Goal: Information Seeking & Learning: Learn about a topic

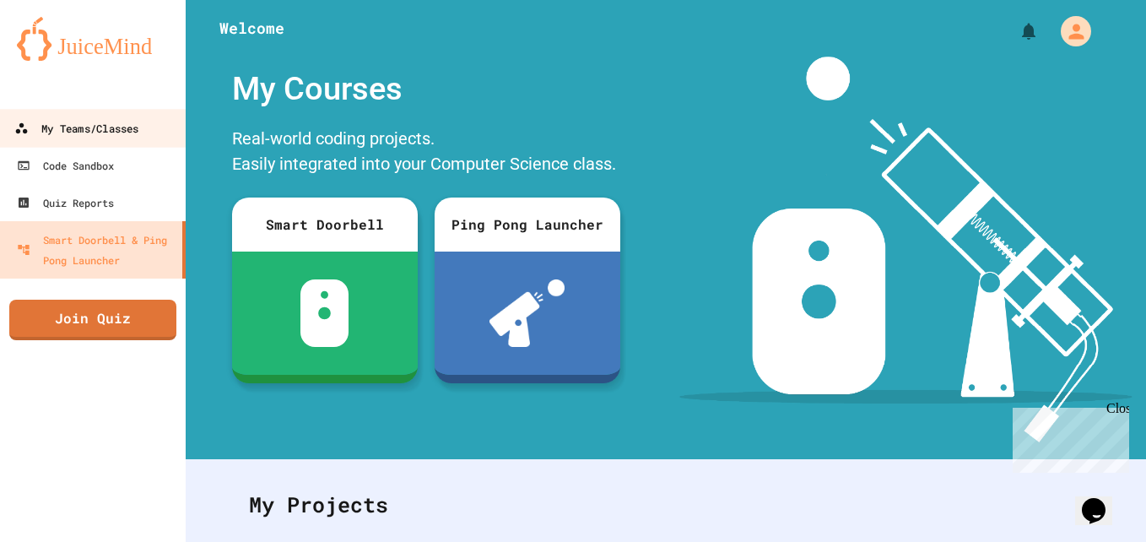
click at [65, 126] on div "My Teams/Classes" at bounding box center [76, 128] width 124 height 21
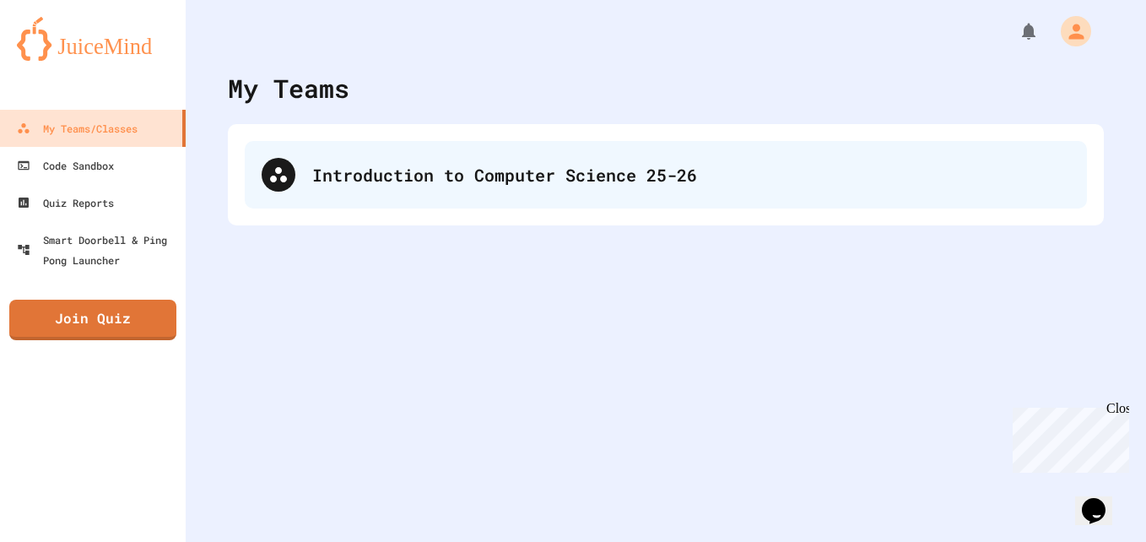
click at [523, 204] on div "Introduction to Computer Science 25-26" at bounding box center [666, 175] width 842 height 68
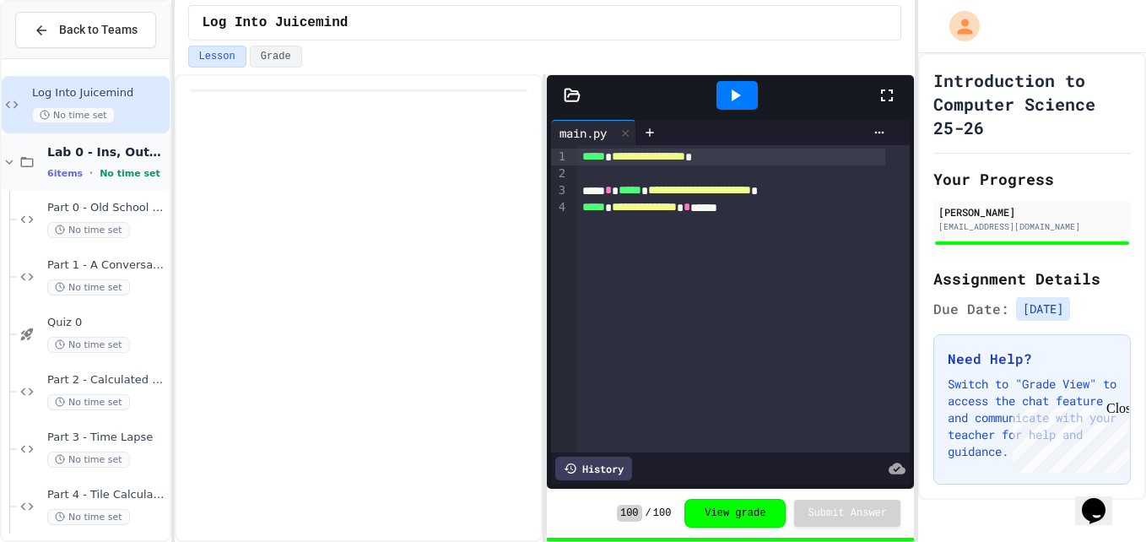
click at [76, 166] on div "6 items • No time set" at bounding box center [106, 173] width 119 height 14
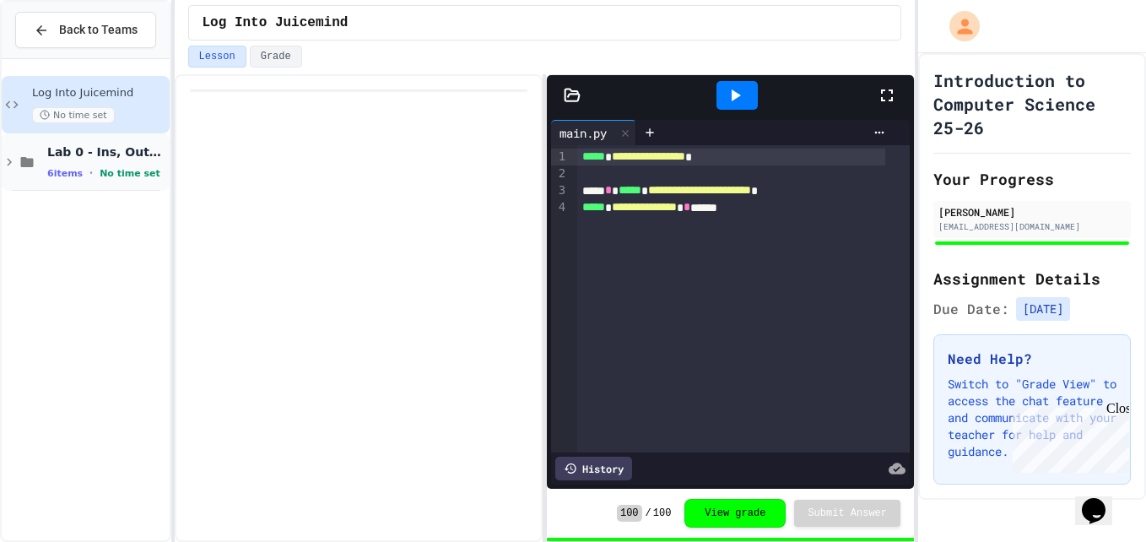
click at [77, 153] on span "Lab 0 - Ins, Outs and a Little Math" at bounding box center [106, 151] width 119 height 15
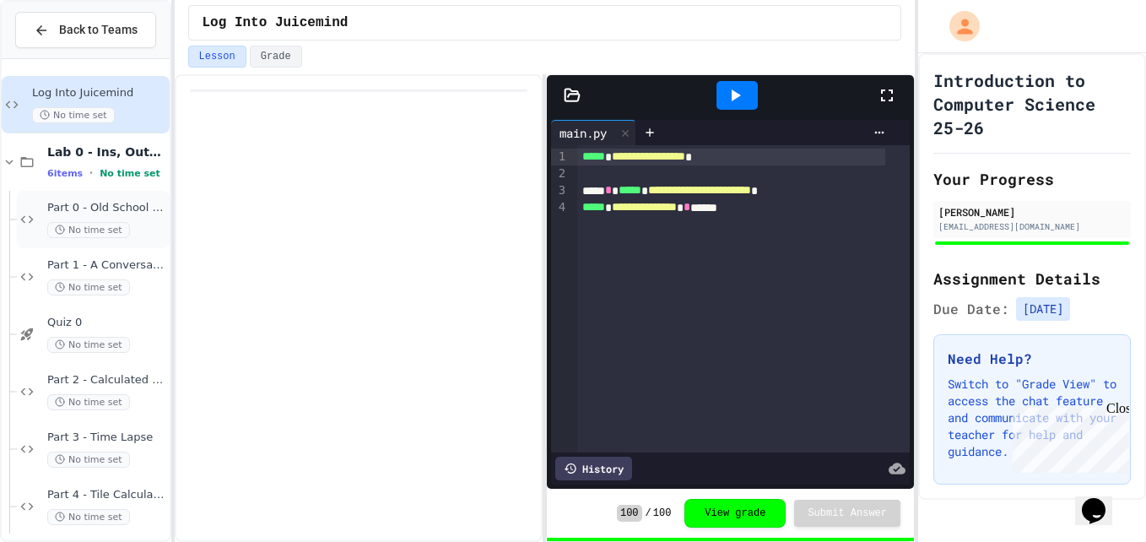
click at [44, 208] on div "Part 0 - Old School Printer No time set" at bounding box center [93, 219] width 153 height 57
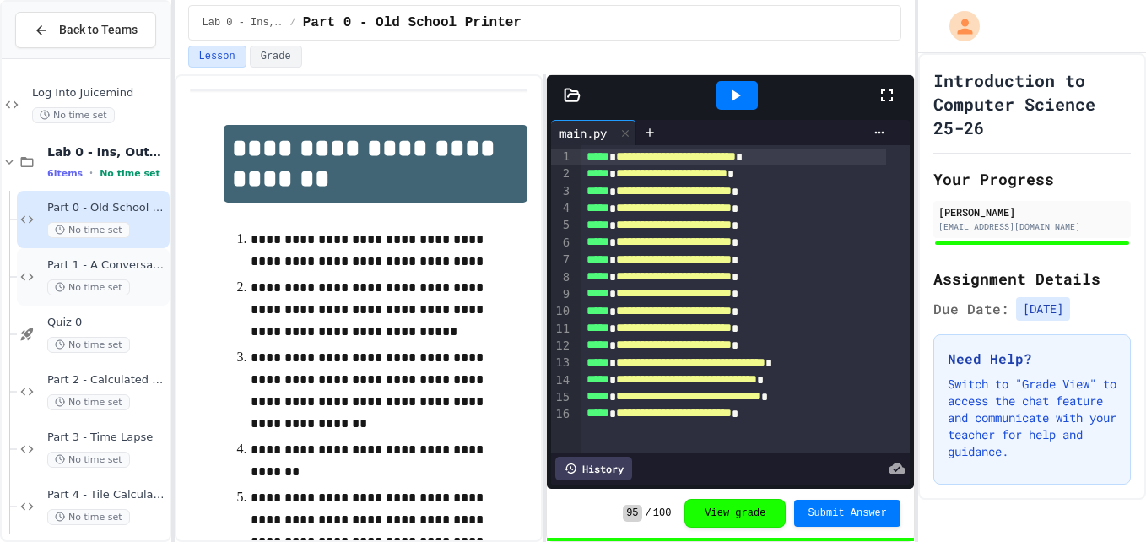
click at [95, 273] on div "Part 1 - A Conversation No time set" at bounding box center [106, 276] width 119 height 37
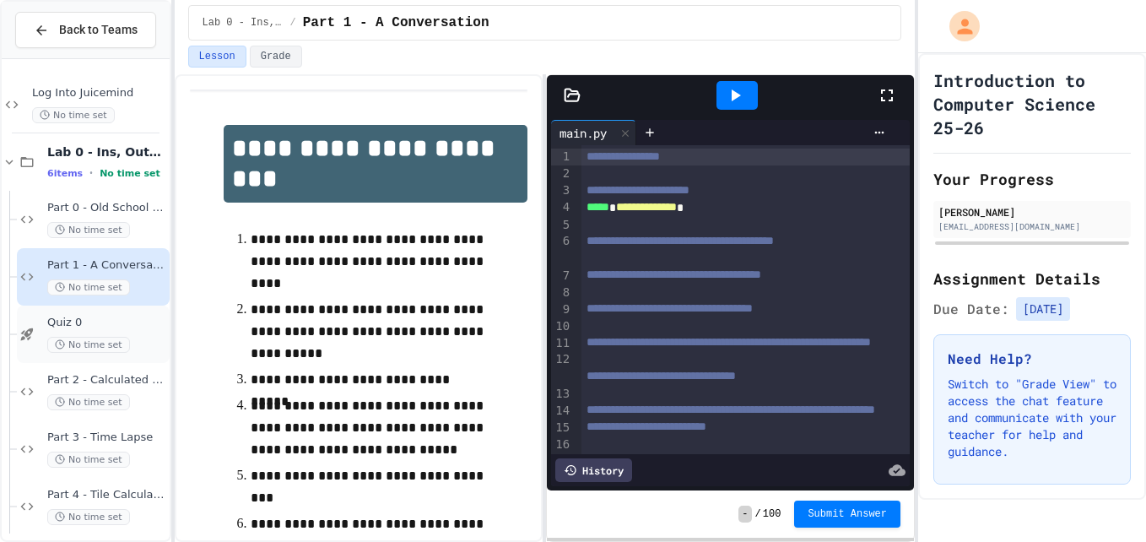
click at [95, 347] on span "No time set" at bounding box center [88, 345] width 83 height 16
